Goal: Communication & Community: Answer question/provide support

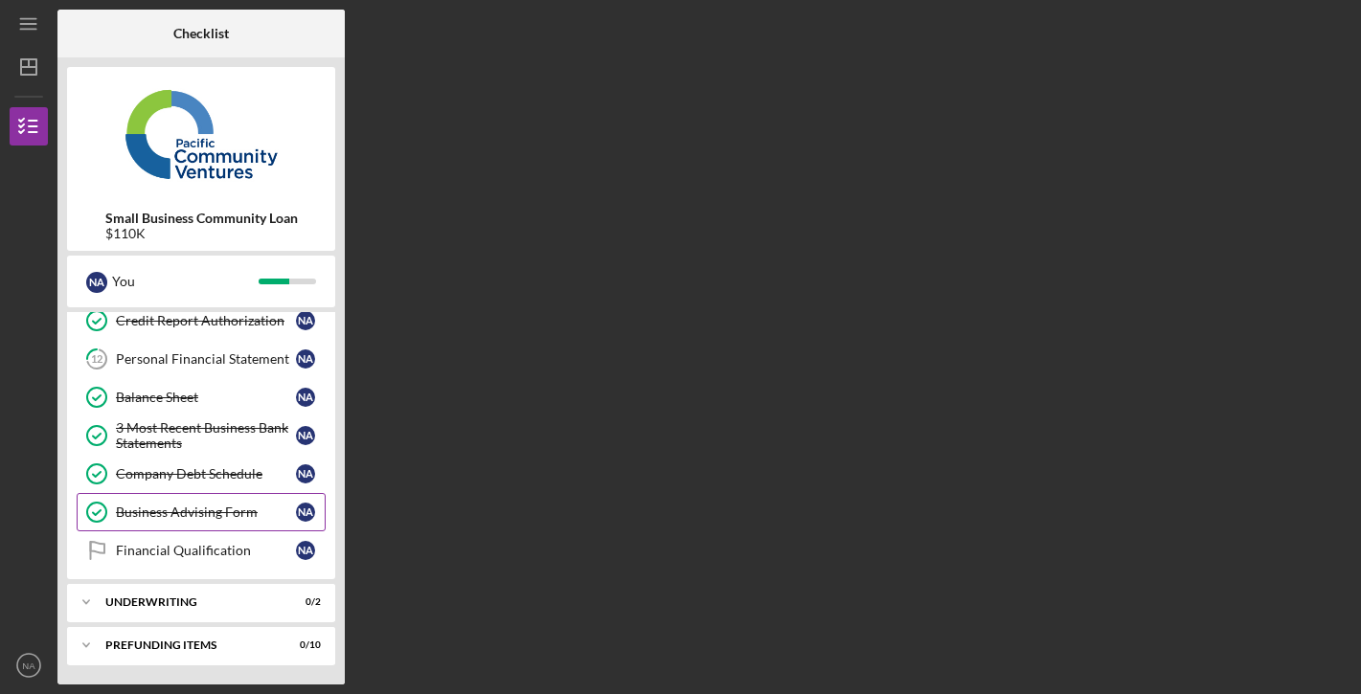
scroll to position [323, 0]
click at [205, 557] on div "Financial Qualification" at bounding box center [206, 550] width 180 height 15
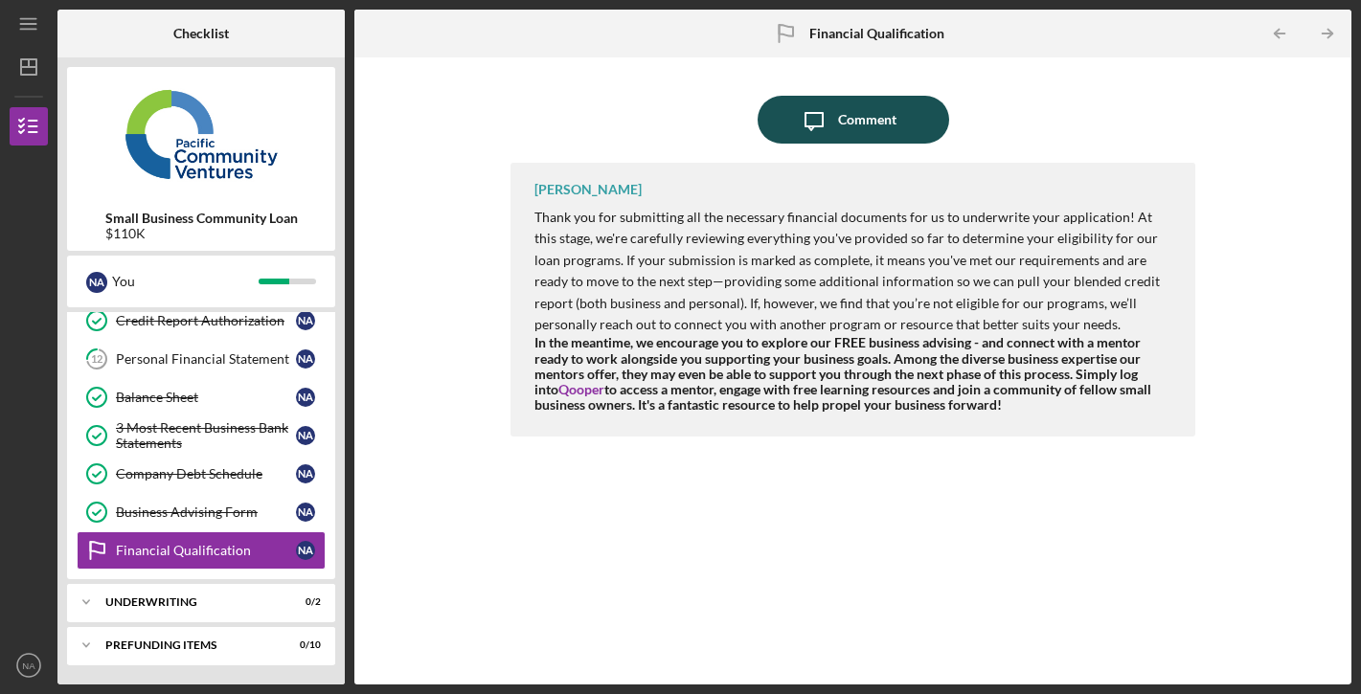
click at [875, 123] on div "Comment" at bounding box center [867, 120] width 58 height 48
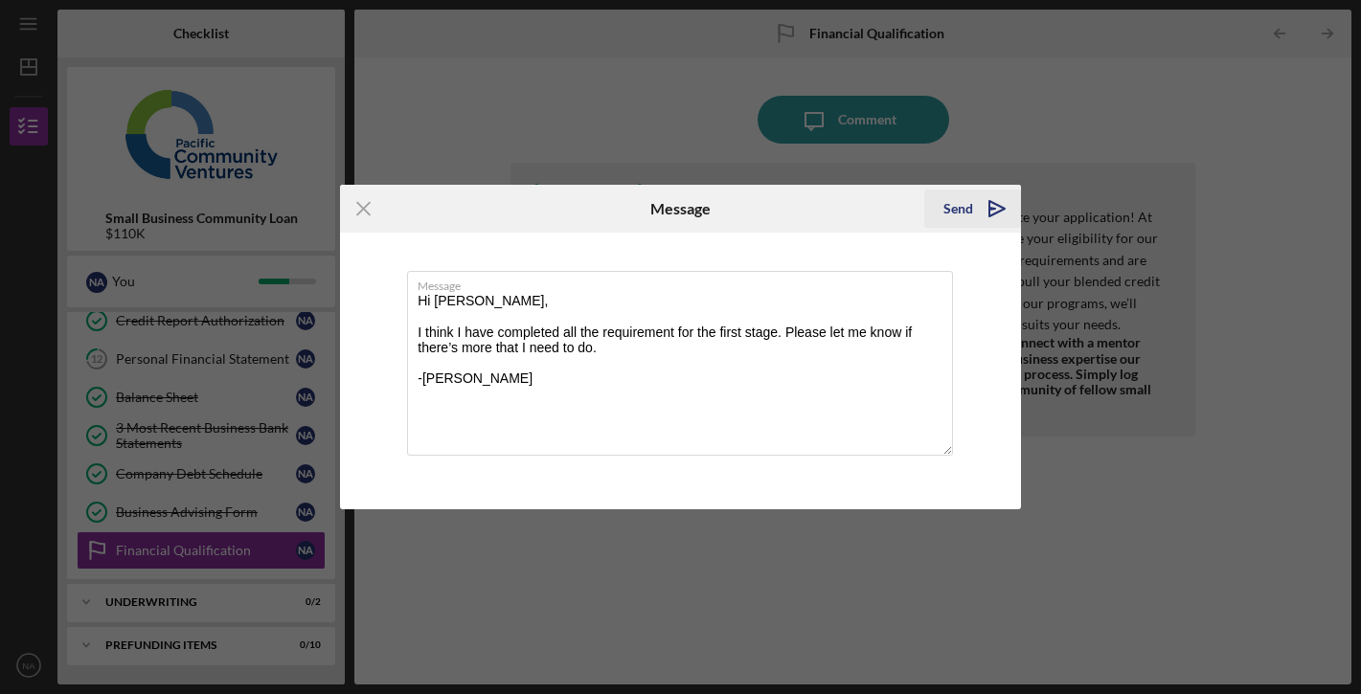
type textarea "Hi [PERSON_NAME], I think I have completed all the requirement for the first st…"
click at [987, 214] on icon "Icon/icon-invite-send" at bounding box center [997, 209] width 48 height 48
